Goal: Transaction & Acquisition: Purchase product/service

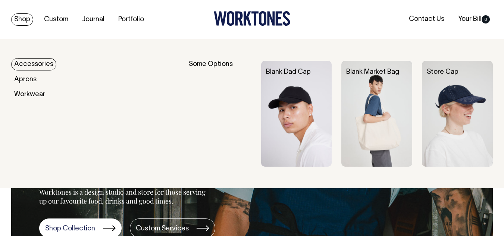
click at [352, 105] on img at bounding box center [376, 114] width 71 height 106
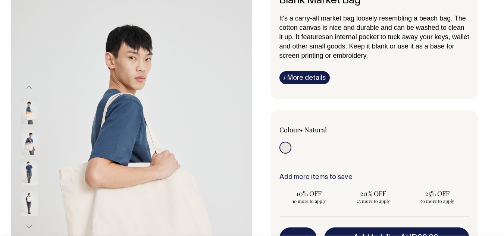
scroll to position [62, 0]
click at [259, 182] on div "Blank Market Bag It's a carry-all market bag loosely resembling a beach bag. Th…" at bounding box center [372, 187] width 241 height 412
